Goal: Find specific page/section: Find specific page/section

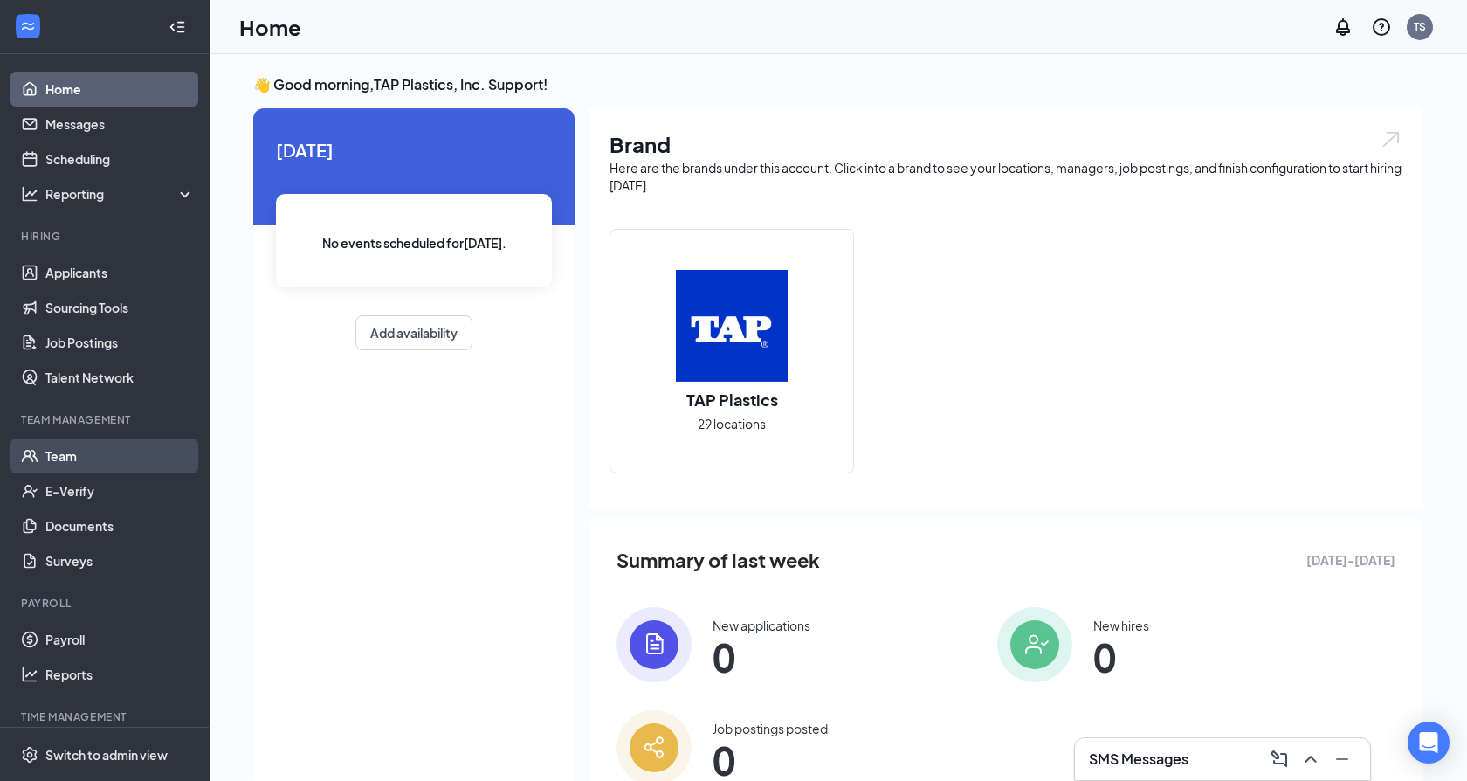
click at [127, 458] on link "Team" at bounding box center [119, 455] width 149 height 35
